Goal: Transaction & Acquisition: Book appointment/travel/reservation

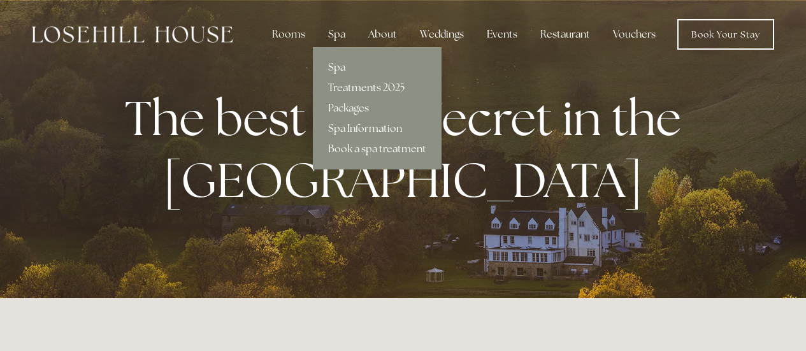
click at [343, 72] on link "Spa" at bounding box center [377, 67] width 129 height 20
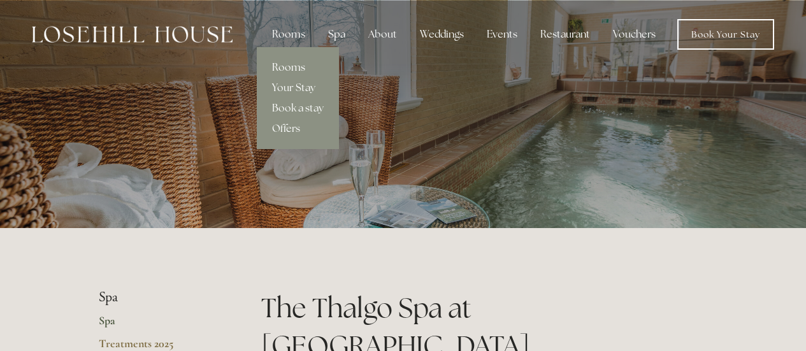
click at [291, 64] on link "Rooms" at bounding box center [298, 67] width 82 height 20
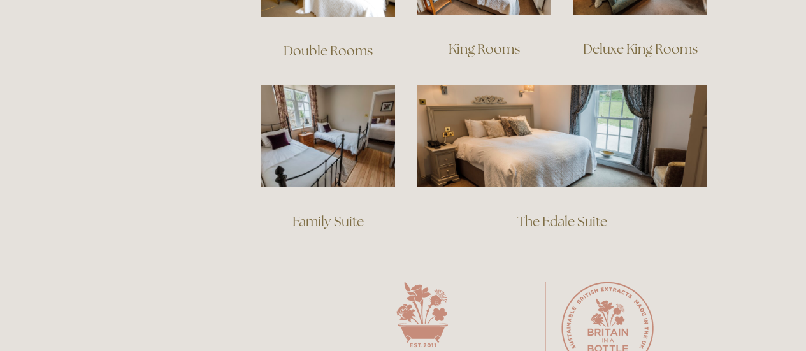
scroll to position [1020, 0]
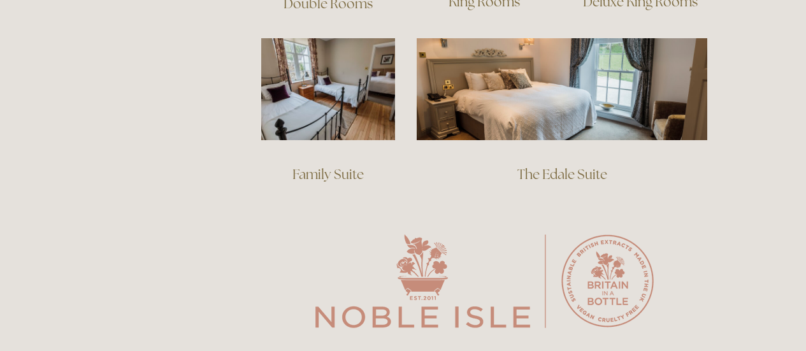
click at [565, 166] on link "The Edale Suite" at bounding box center [563, 174] width 90 height 17
click at [644, 10] on link "Deluxe King Rooms" at bounding box center [640, 1] width 115 height 17
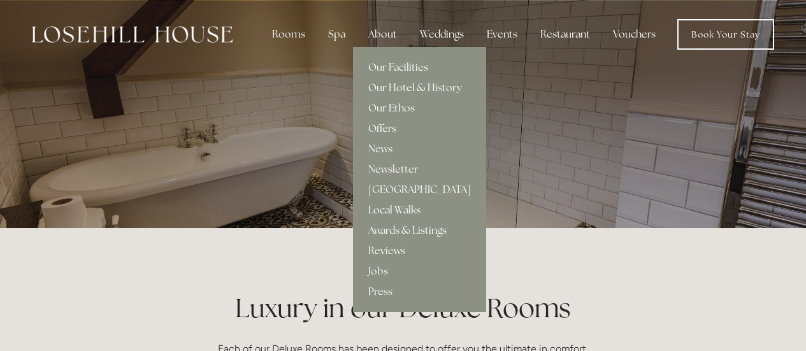
click at [386, 127] on link "Offers" at bounding box center [419, 129] width 133 height 20
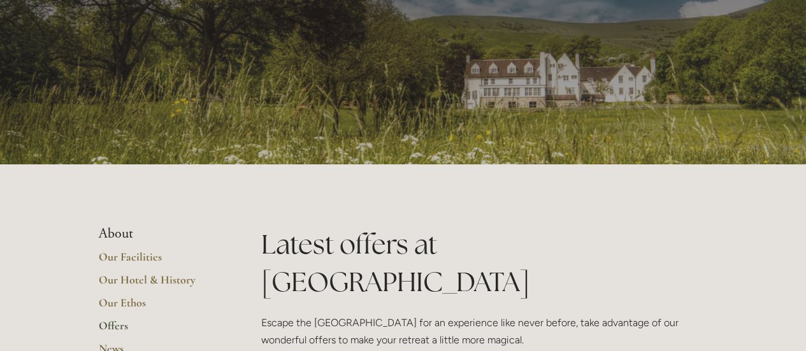
scroll to position [255, 0]
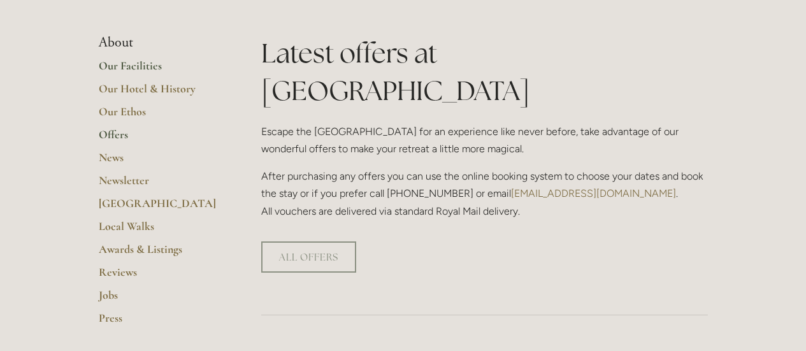
click at [110, 61] on link "Our Facilities" at bounding box center [160, 70] width 122 height 23
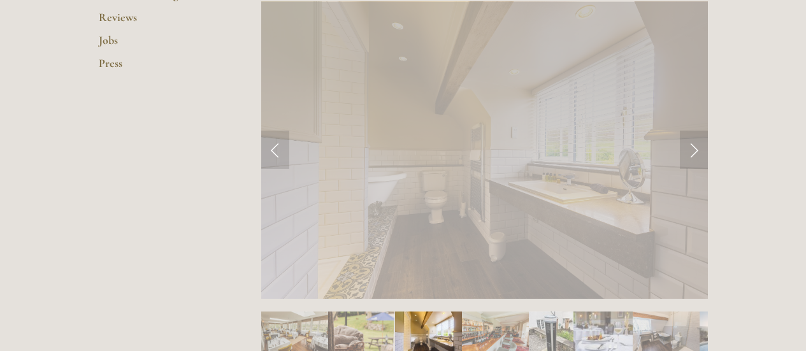
scroll to position [446, 0]
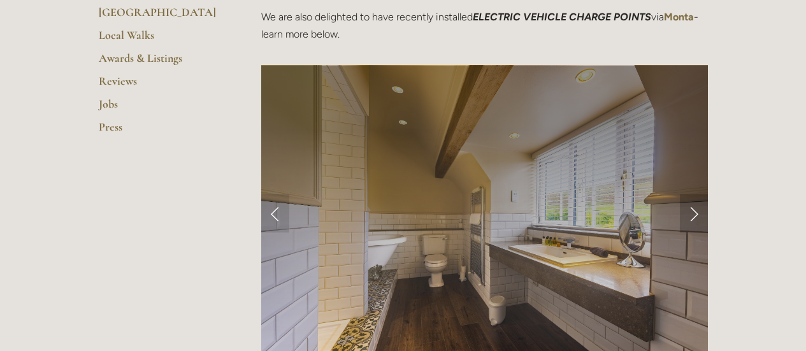
click at [693, 214] on link "Next Slide" at bounding box center [694, 213] width 28 height 38
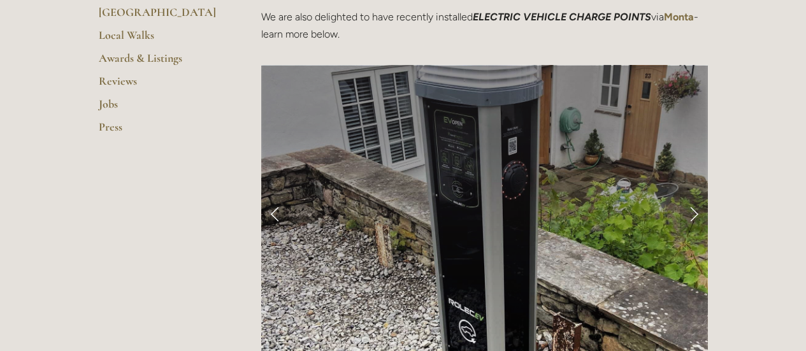
click at [693, 214] on link "Next Slide" at bounding box center [694, 213] width 28 height 38
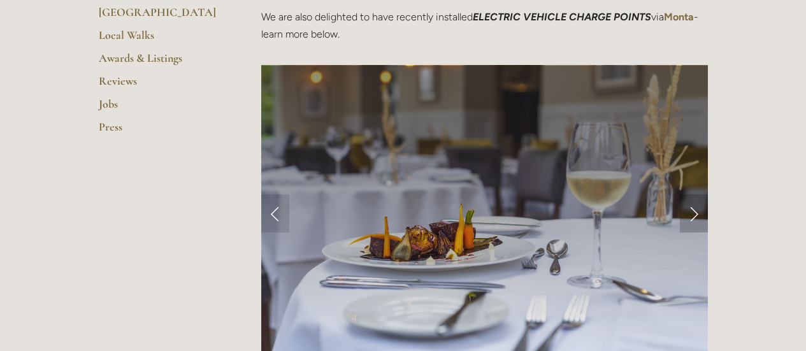
click at [693, 214] on link "Next Slide" at bounding box center [694, 213] width 28 height 38
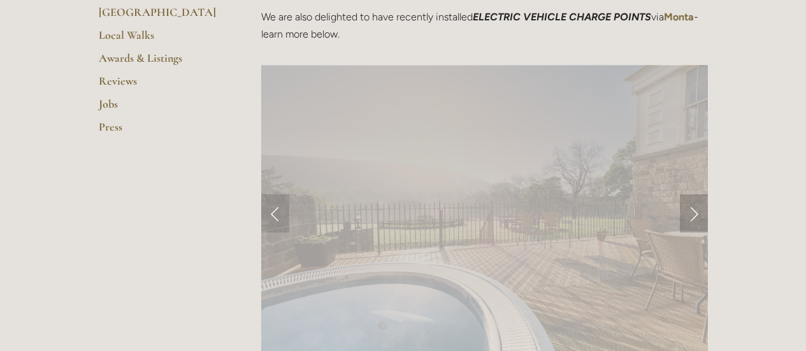
click at [693, 214] on link "Next Slide" at bounding box center [694, 213] width 28 height 38
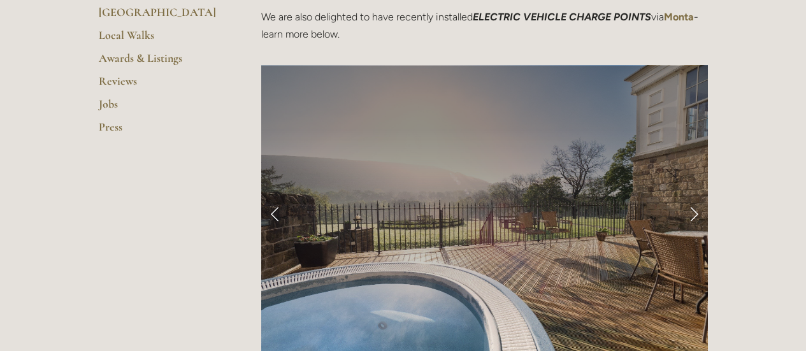
click at [693, 214] on link "Next Slide" at bounding box center [694, 213] width 28 height 38
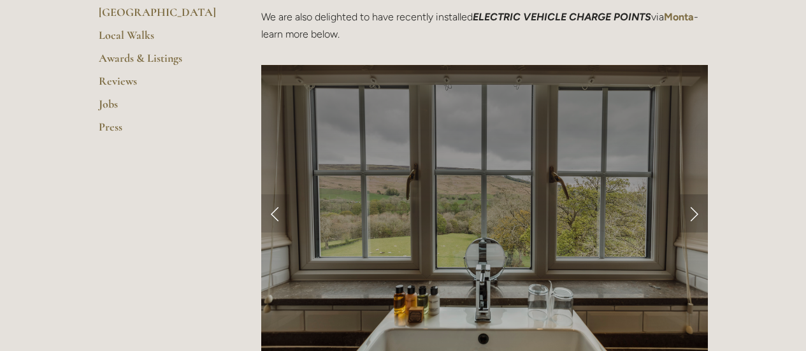
click at [693, 214] on link "Next Slide" at bounding box center [694, 213] width 28 height 38
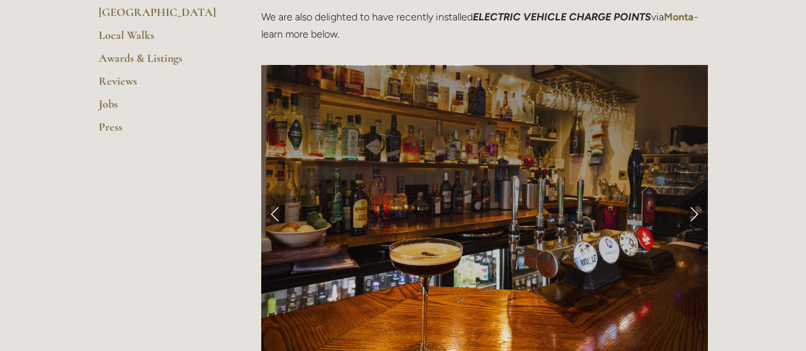
click at [693, 214] on link "Next Slide" at bounding box center [694, 213] width 28 height 38
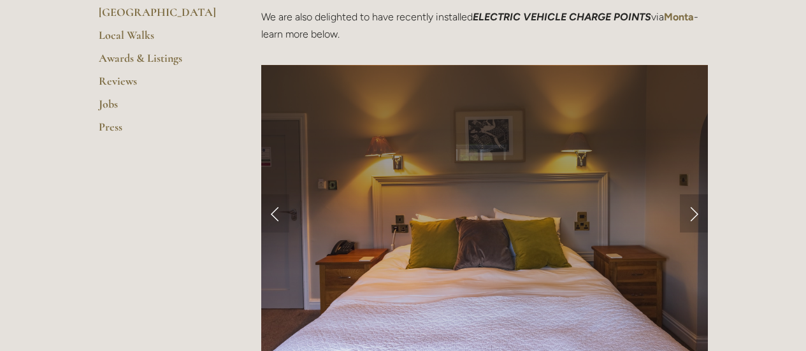
click at [693, 214] on link "Next Slide" at bounding box center [694, 213] width 28 height 38
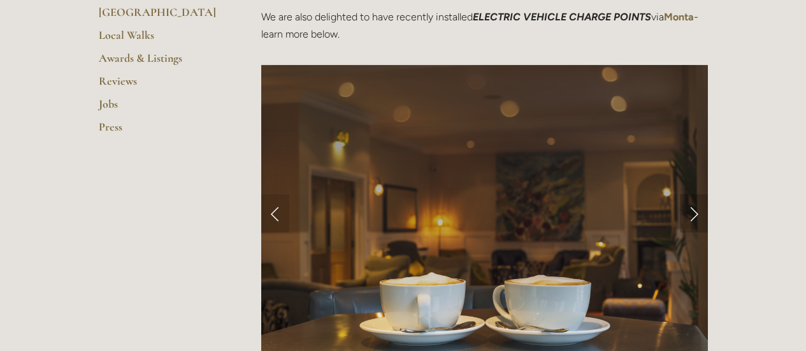
click at [693, 214] on link "Next Slide" at bounding box center [694, 213] width 28 height 38
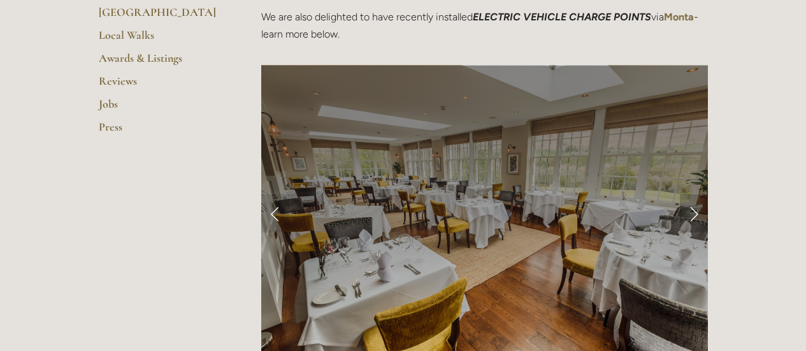
click at [693, 214] on link "Next Slide" at bounding box center [694, 213] width 28 height 38
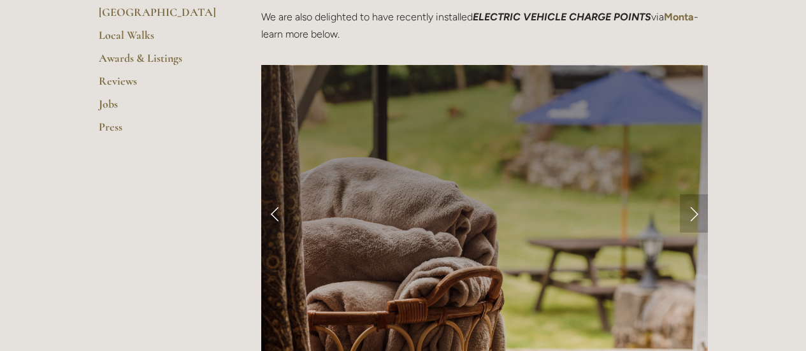
click at [693, 214] on link "Next Slide" at bounding box center [694, 213] width 28 height 38
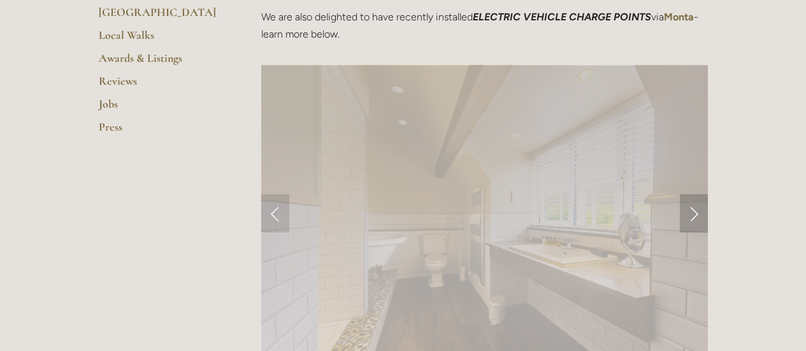
click at [693, 214] on link "Next Slide" at bounding box center [694, 213] width 28 height 38
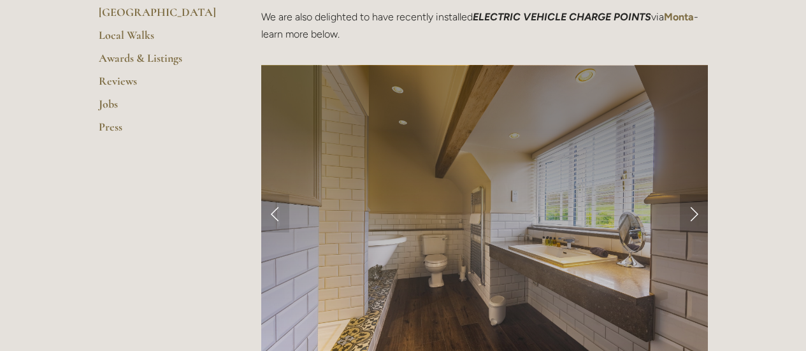
click at [693, 214] on link "Next Slide" at bounding box center [694, 213] width 28 height 38
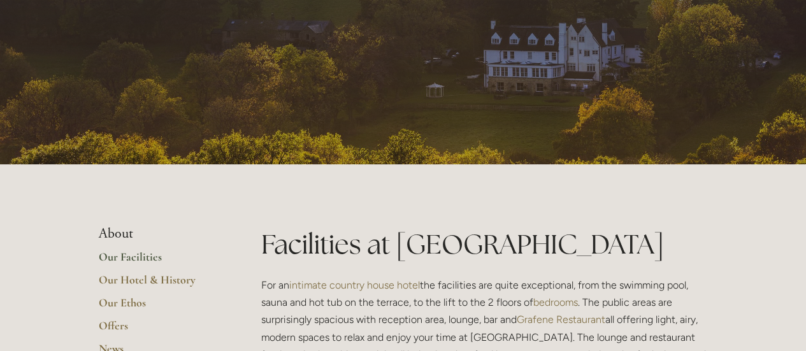
scroll to position [0, 0]
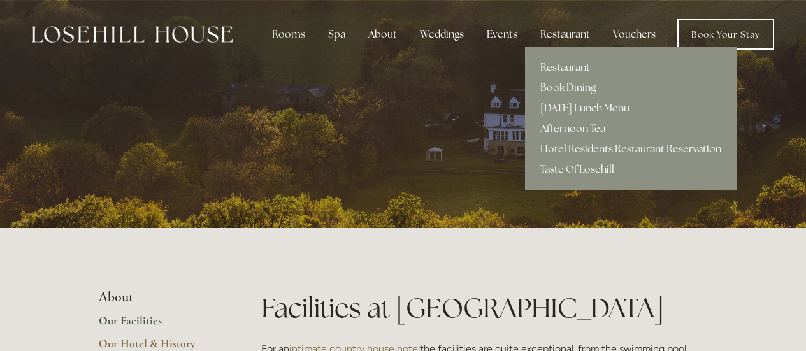
click at [566, 64] on link "Restaurant" at bounding box center [631, 67] width 212 height 20
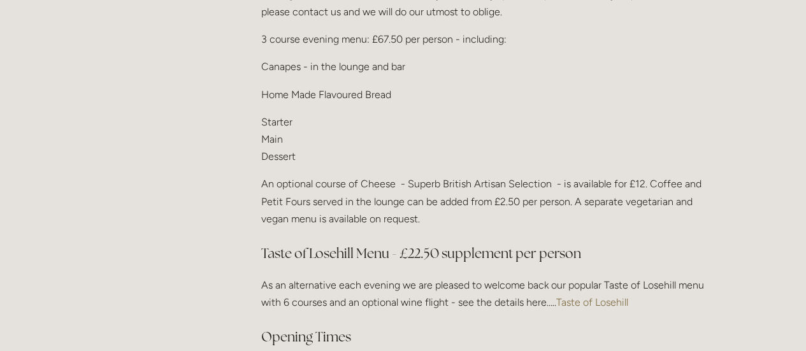
scroll to position [1657, 0]
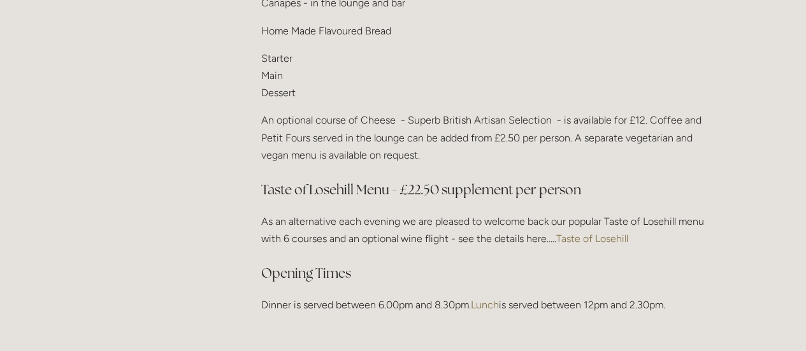
click at [583, 233] on link "Taste of Losehill" at bounding box center [592, 239] width 72 height 12
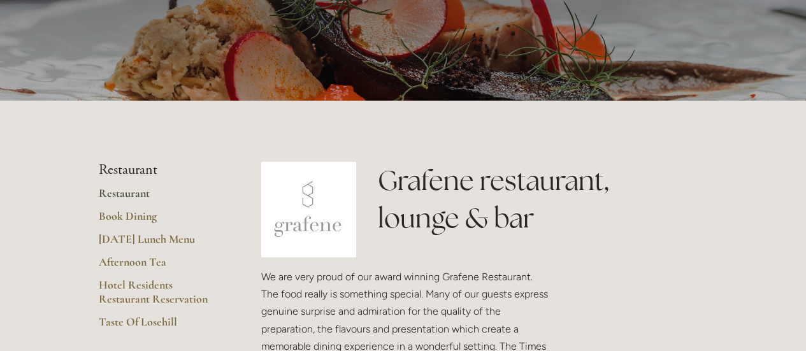
scroll to position [0, 0]
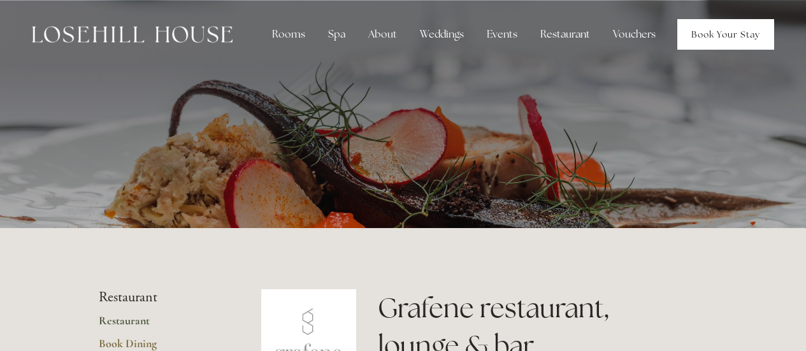
click at [725, 38] on link "Book Your Stay" at bounding box center [726, 34] width 97 height 31
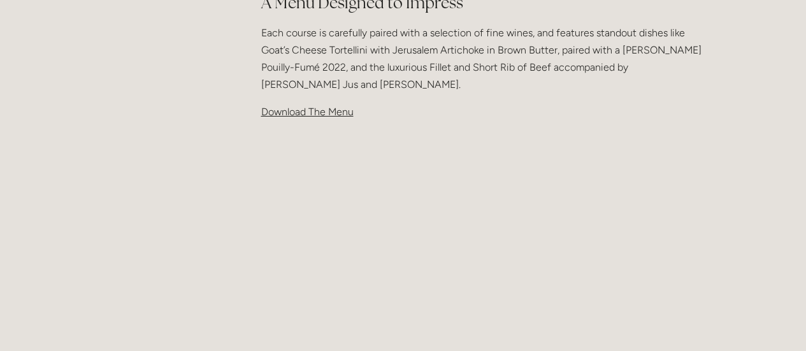
scroll to position [510, 0]
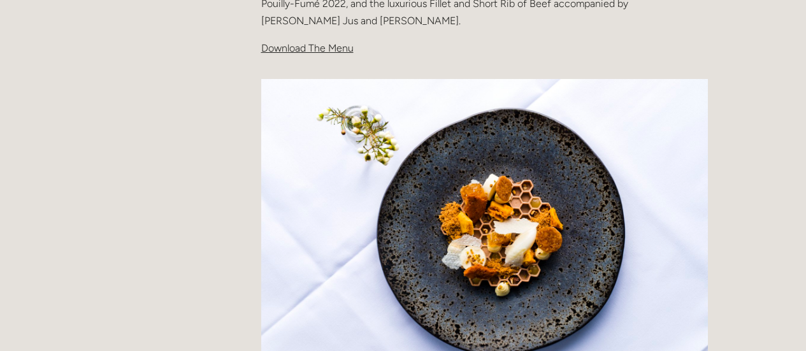
click at [304, 49] on span "Download The Menu" at bounding box center [307, 48] width 92 height 12
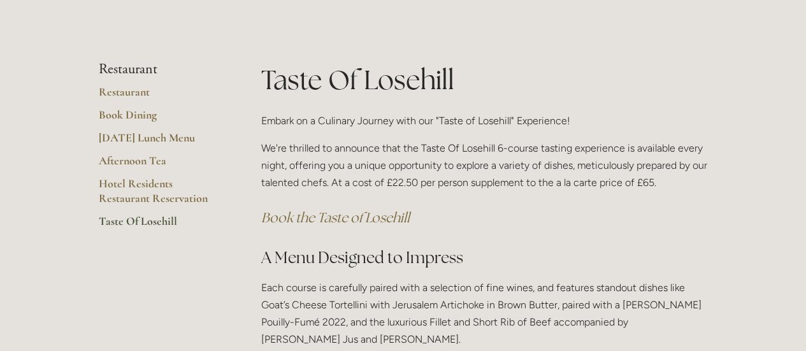
scroll to position [0, 0]
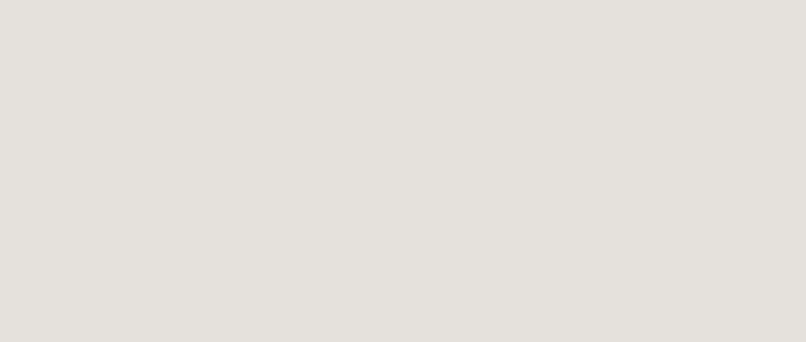
scroll to position [1455, 0]
